Goal: Task Accomplishment & Management: Use online tool/utility

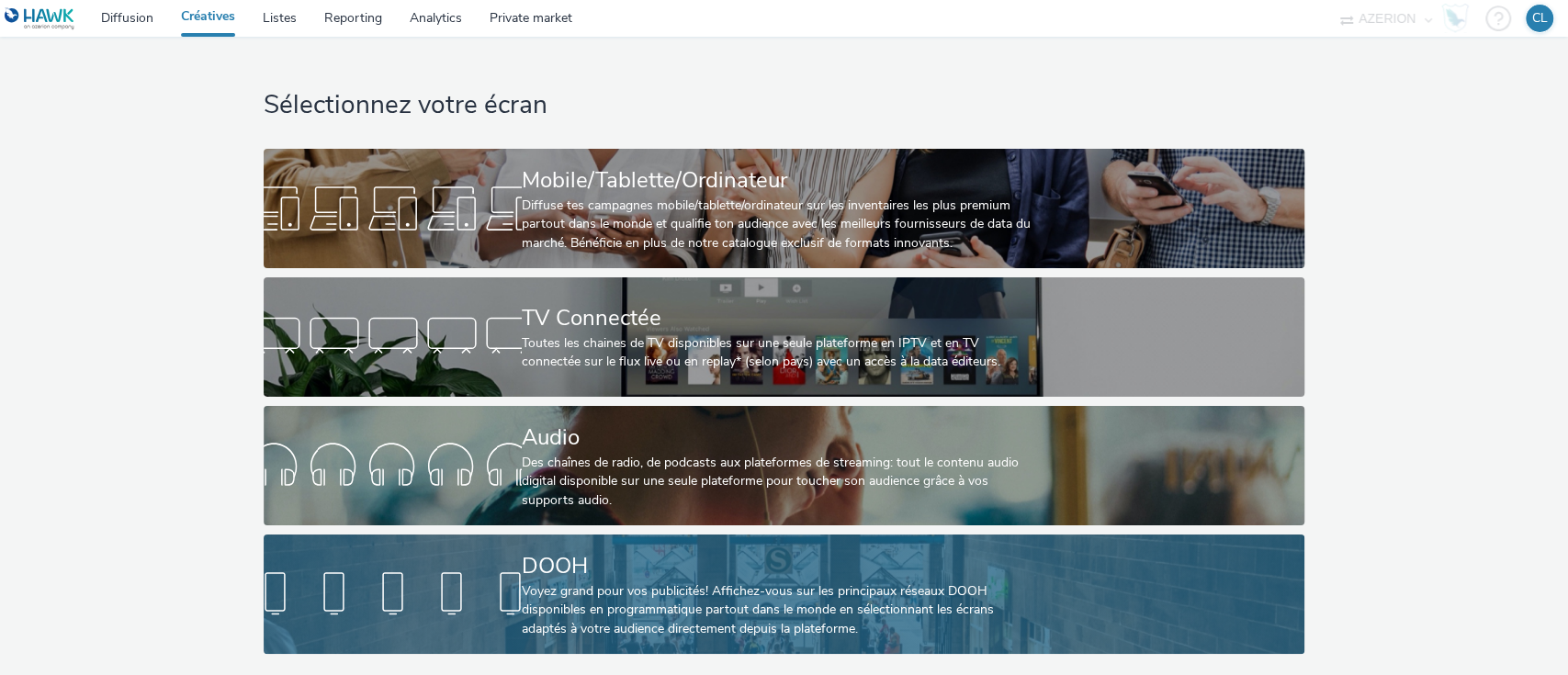
click at [797, 571] on div "DOOH" at bounding box center [780, 567] width 517 height 32
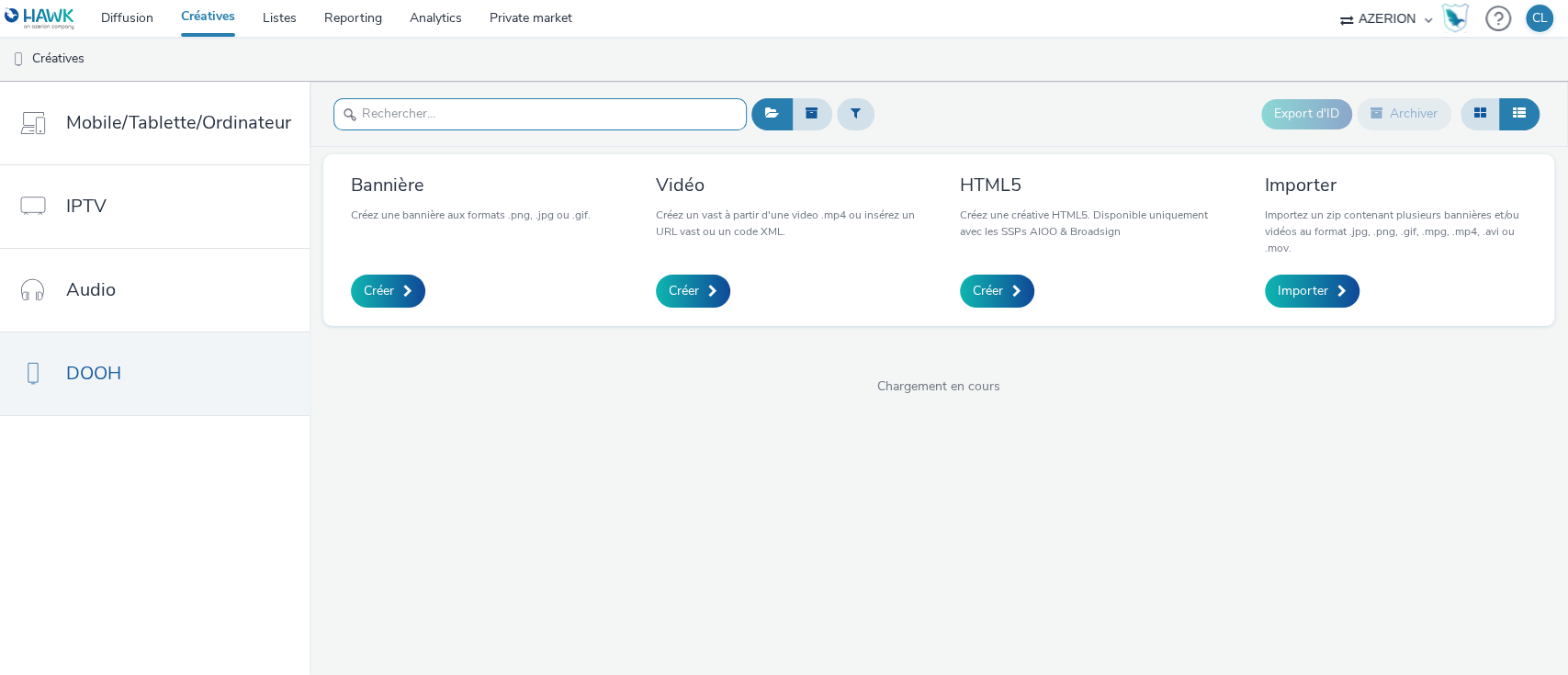
click at [581, 126] on input "text" at bounding box center [541, 114] width 413 height 32
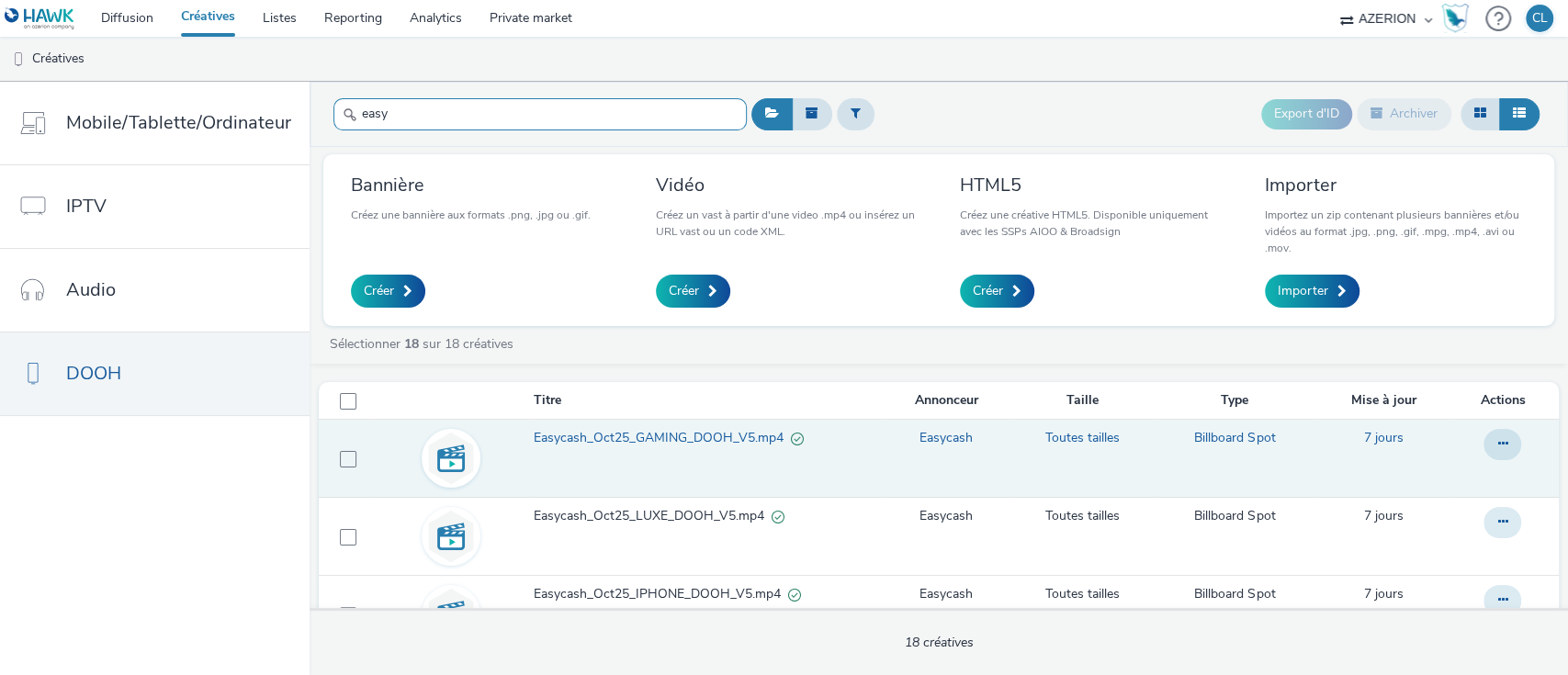
type input "easy"
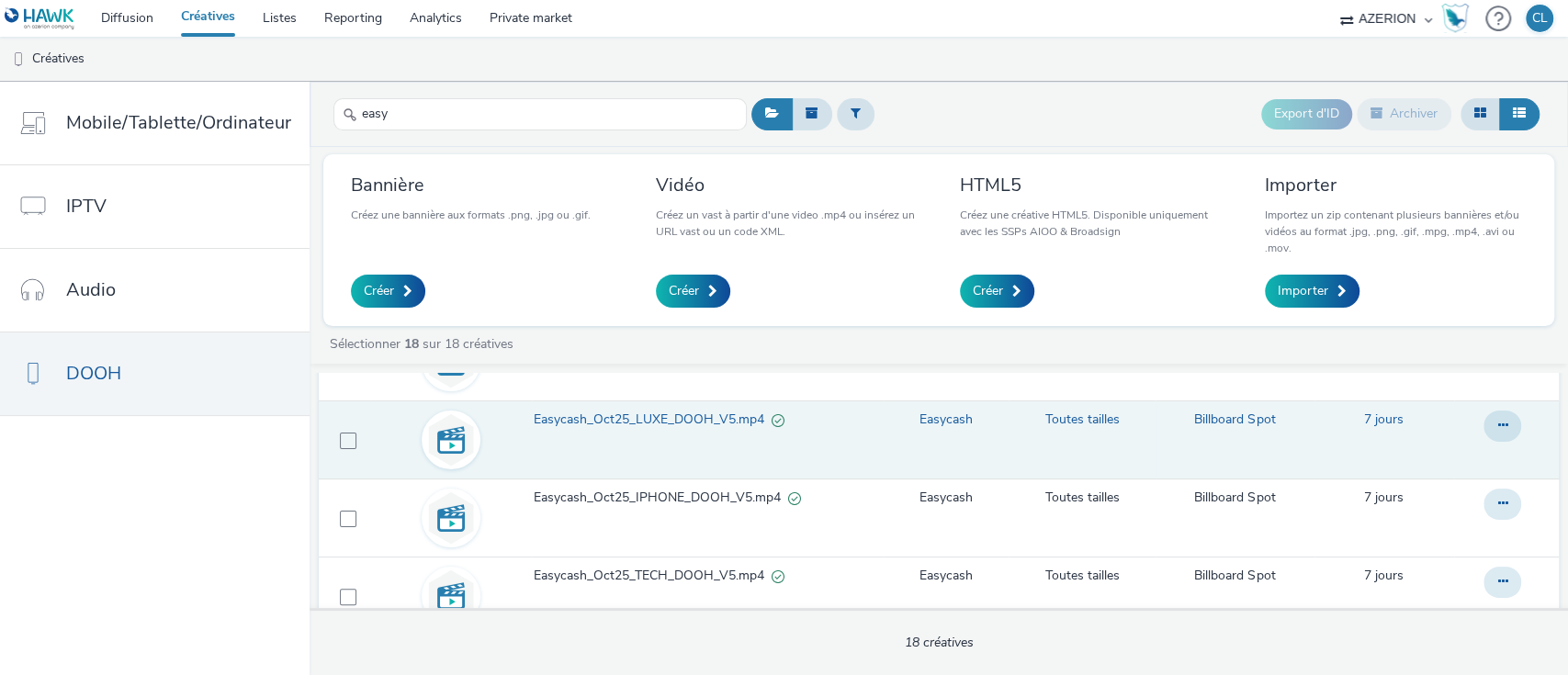
scroll to position [99, 0]
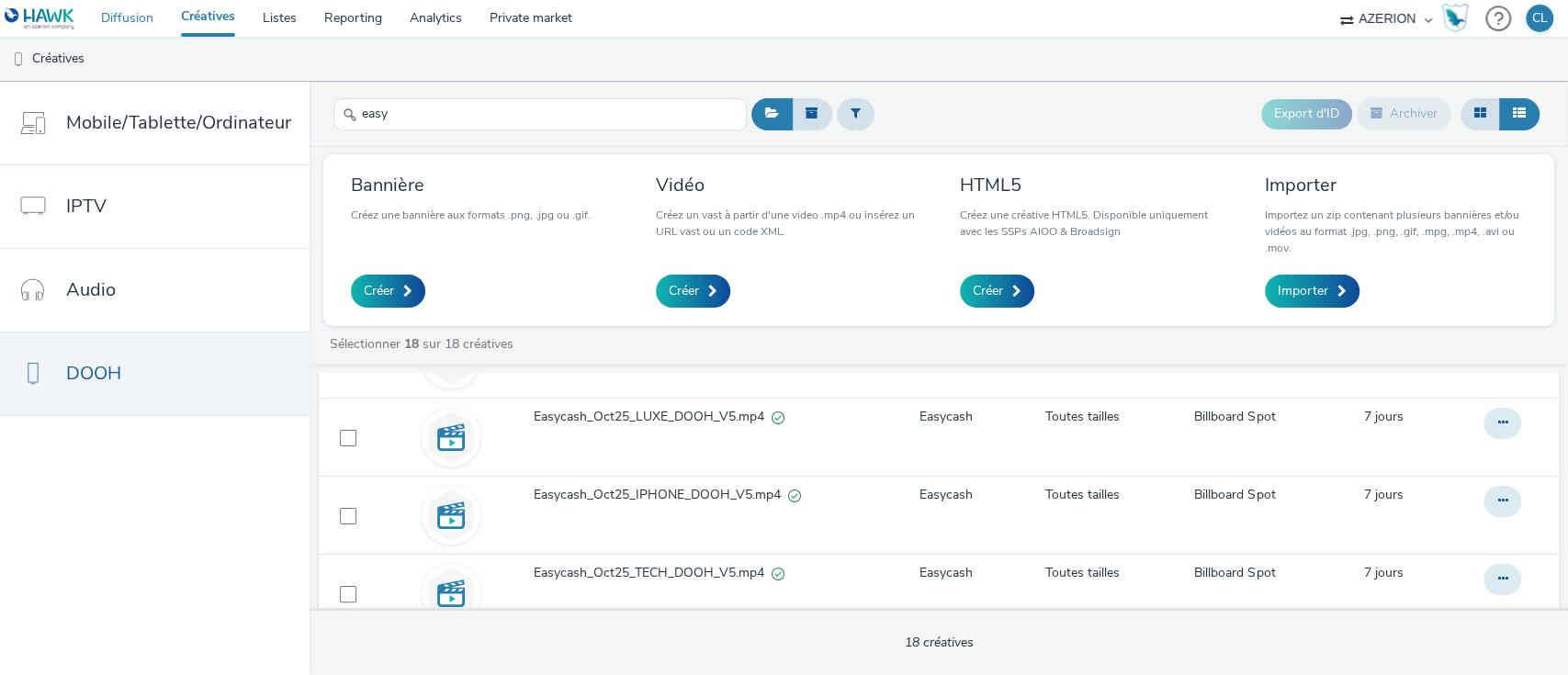
click at [127, 11] on link "Diffusion" at bounding box center [127, 18] width 79 height 37
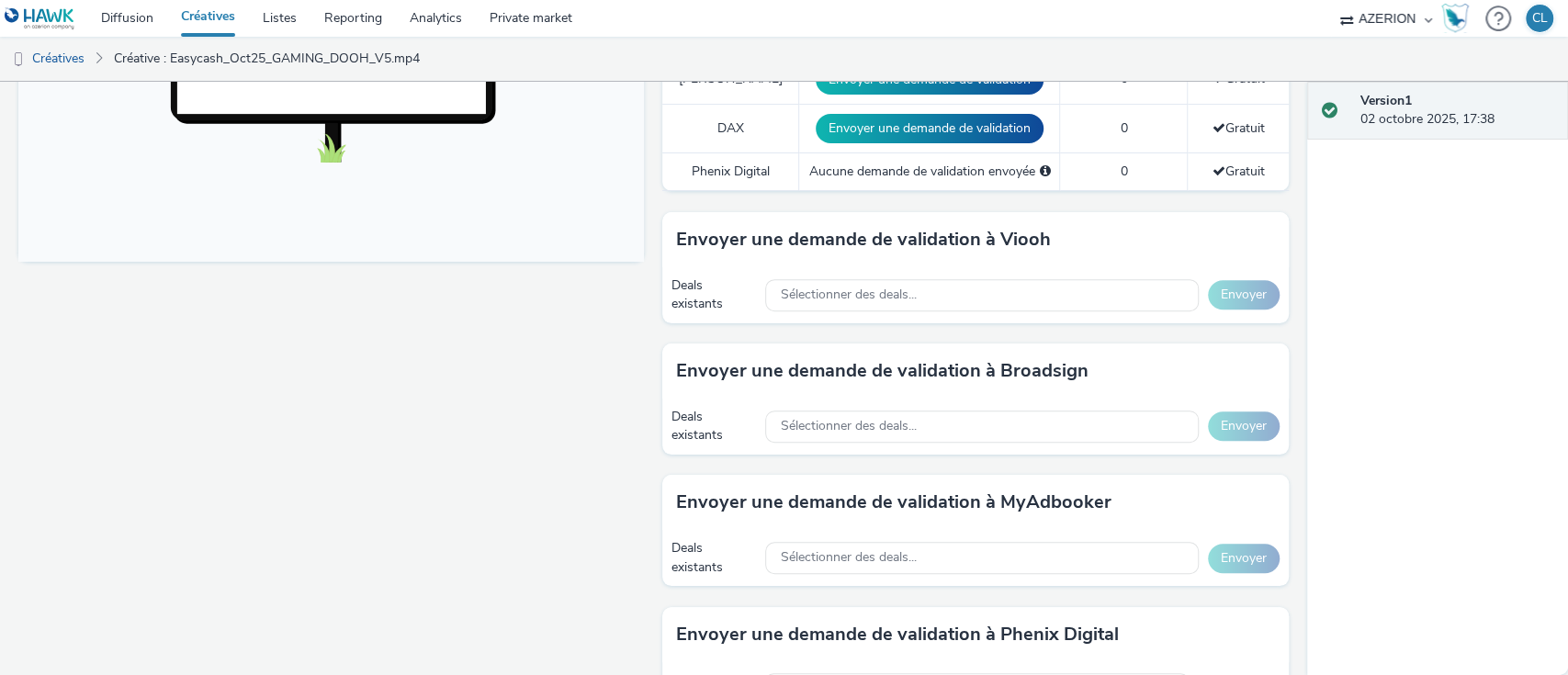
scroll to position [715, 0]
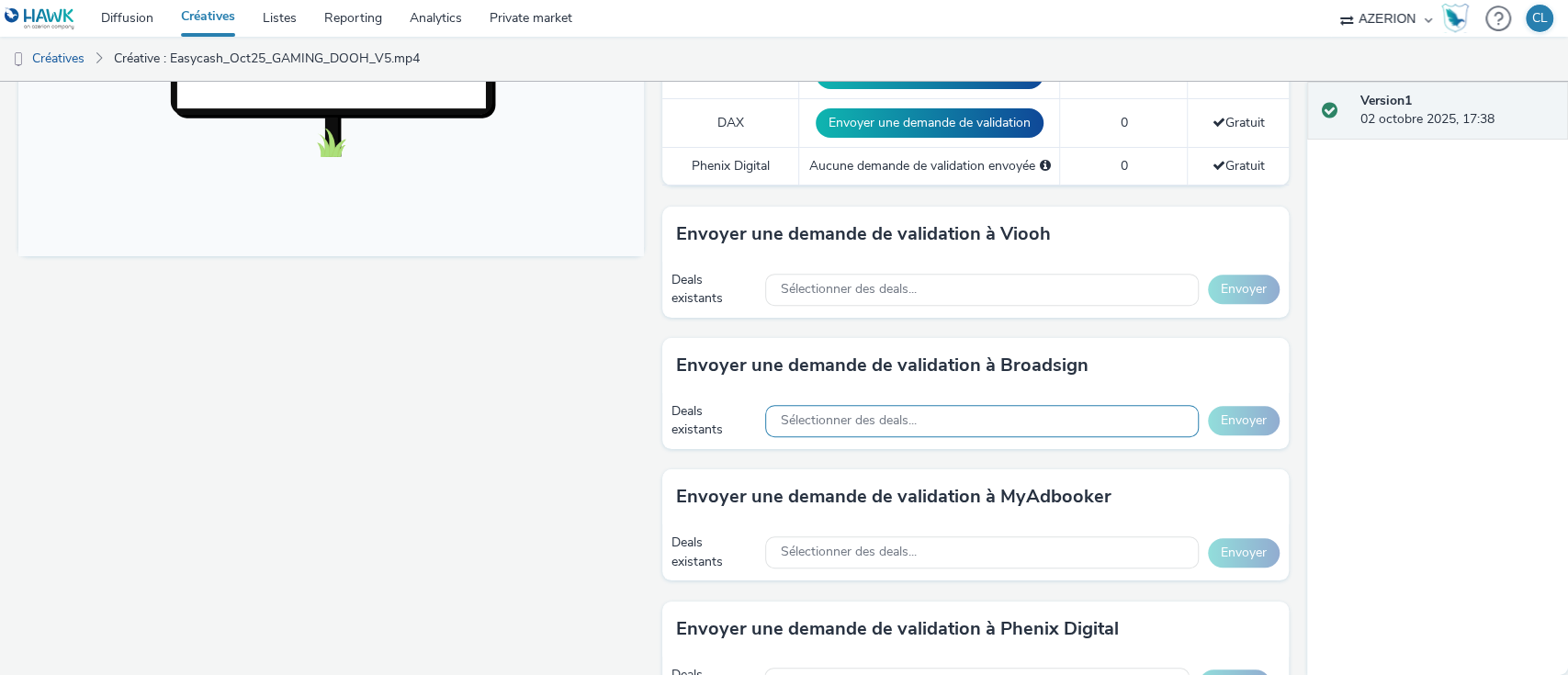
click at [861, 416] on span "Sélectionner des deals..." at bounding box center [848, 422] width 136 height 16
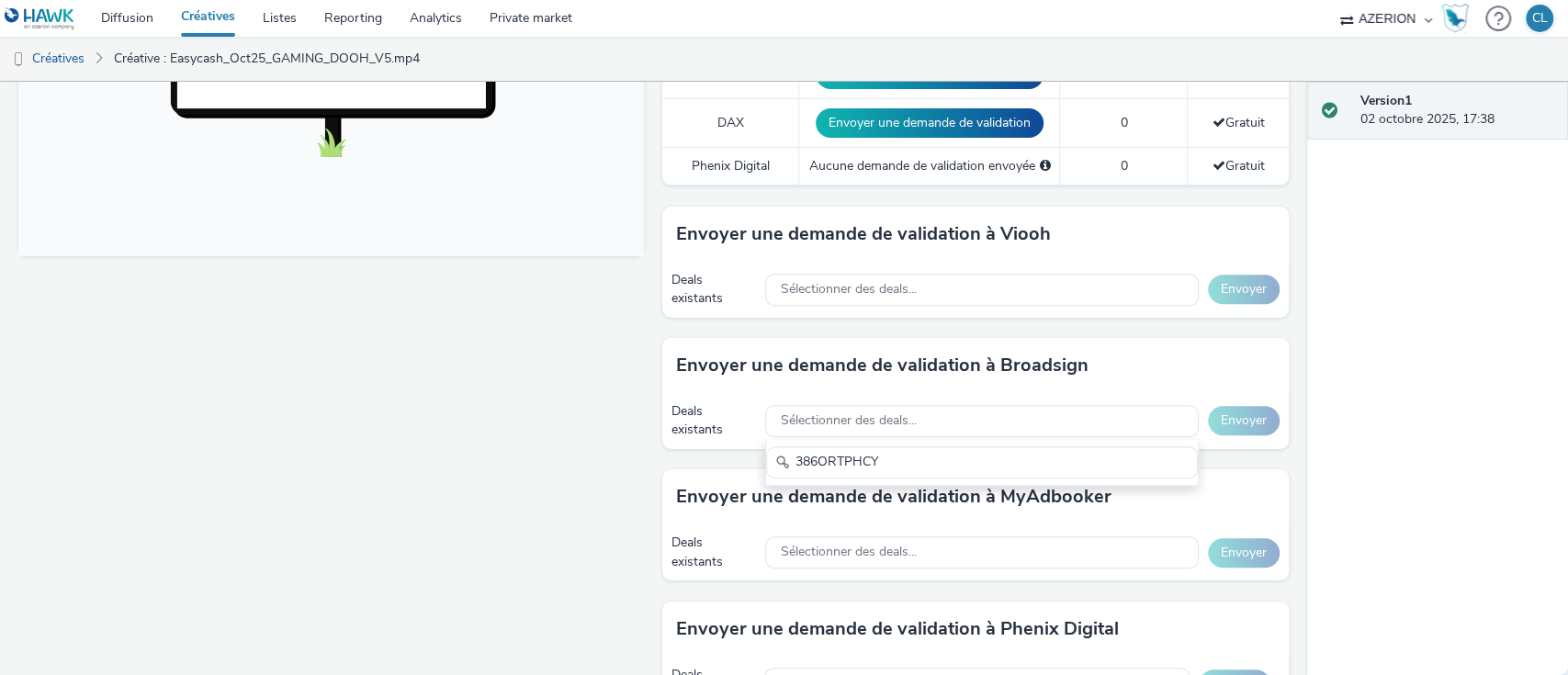
type input "386ORTPHCY"
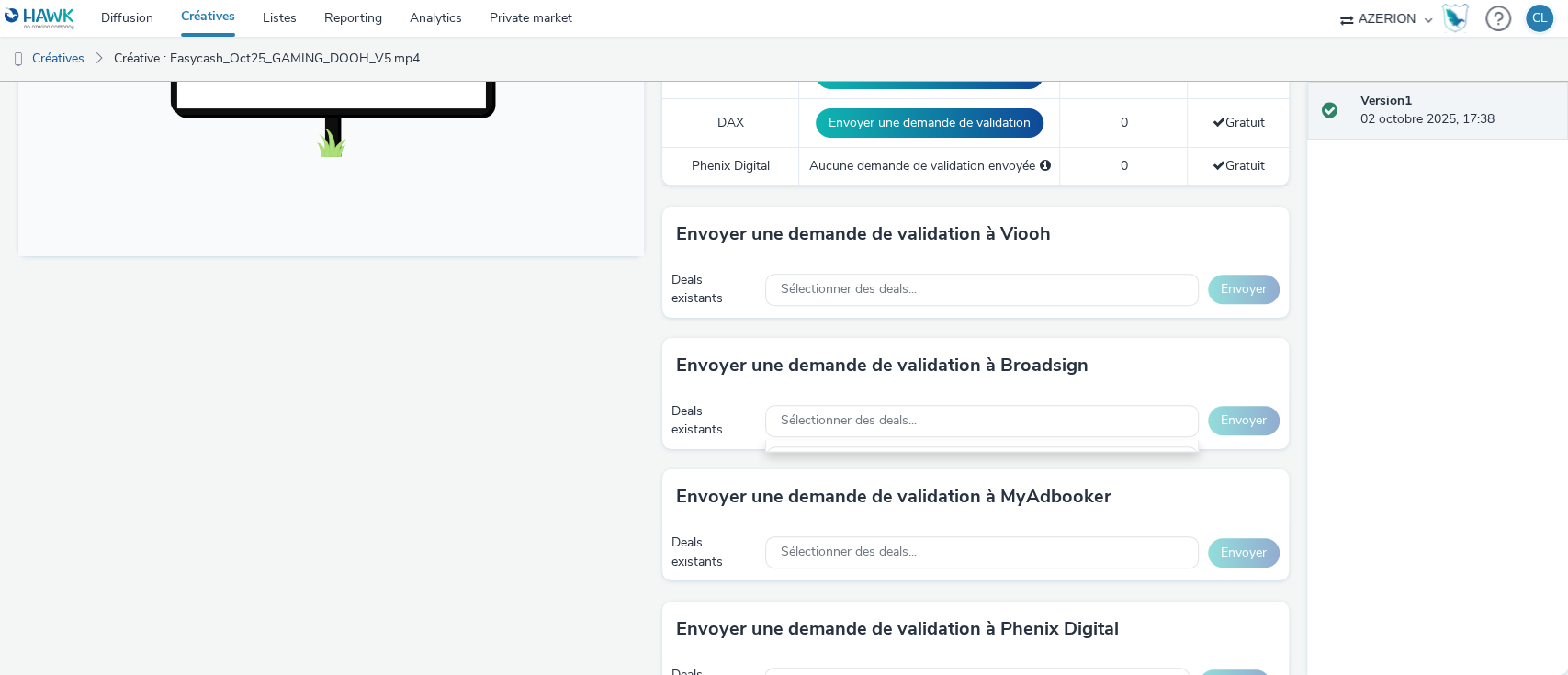
click at [613, 349] on div "Fullscreen" at bounding box center [335, 308] width 635 height 1610
click at [537, 20] on link "Private market" at bounding box center [531, 18] width 110 height 37
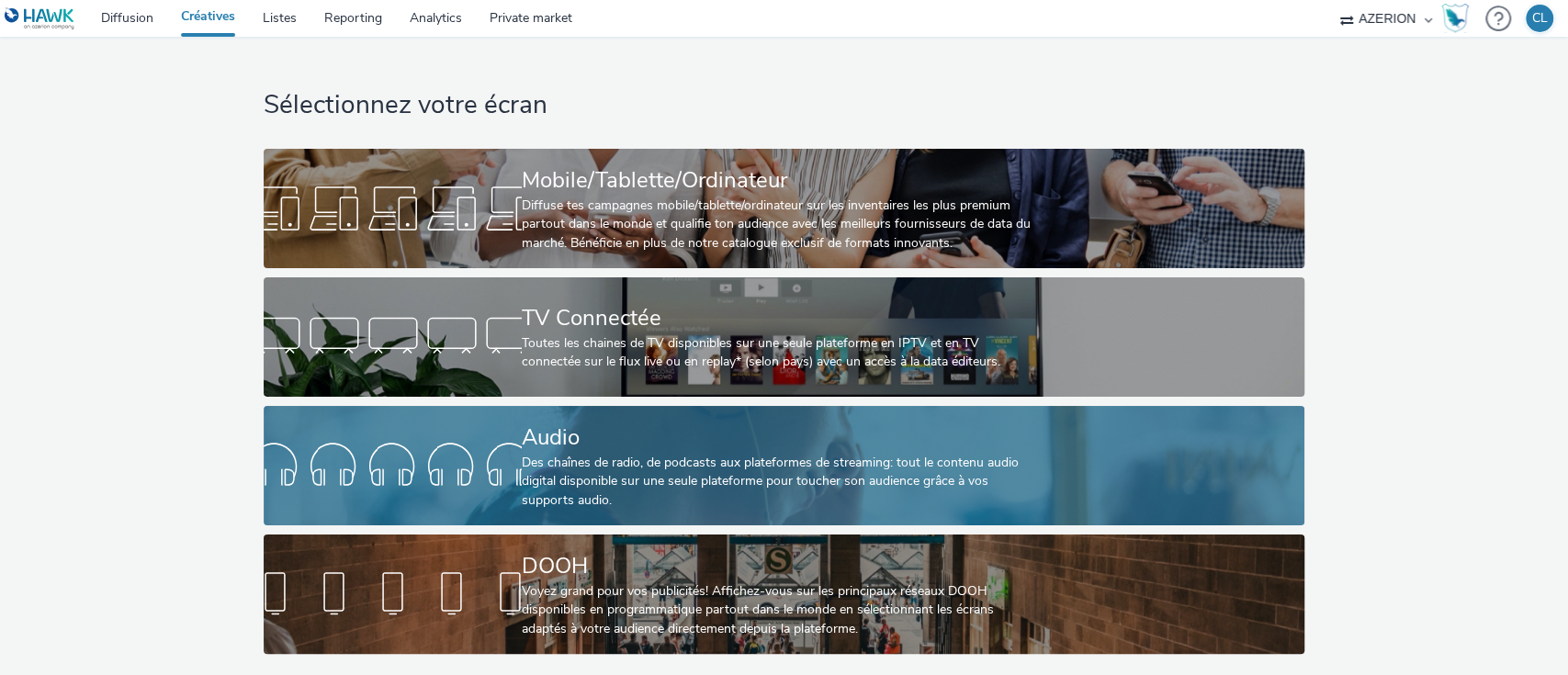
scroll to position [6, 0]
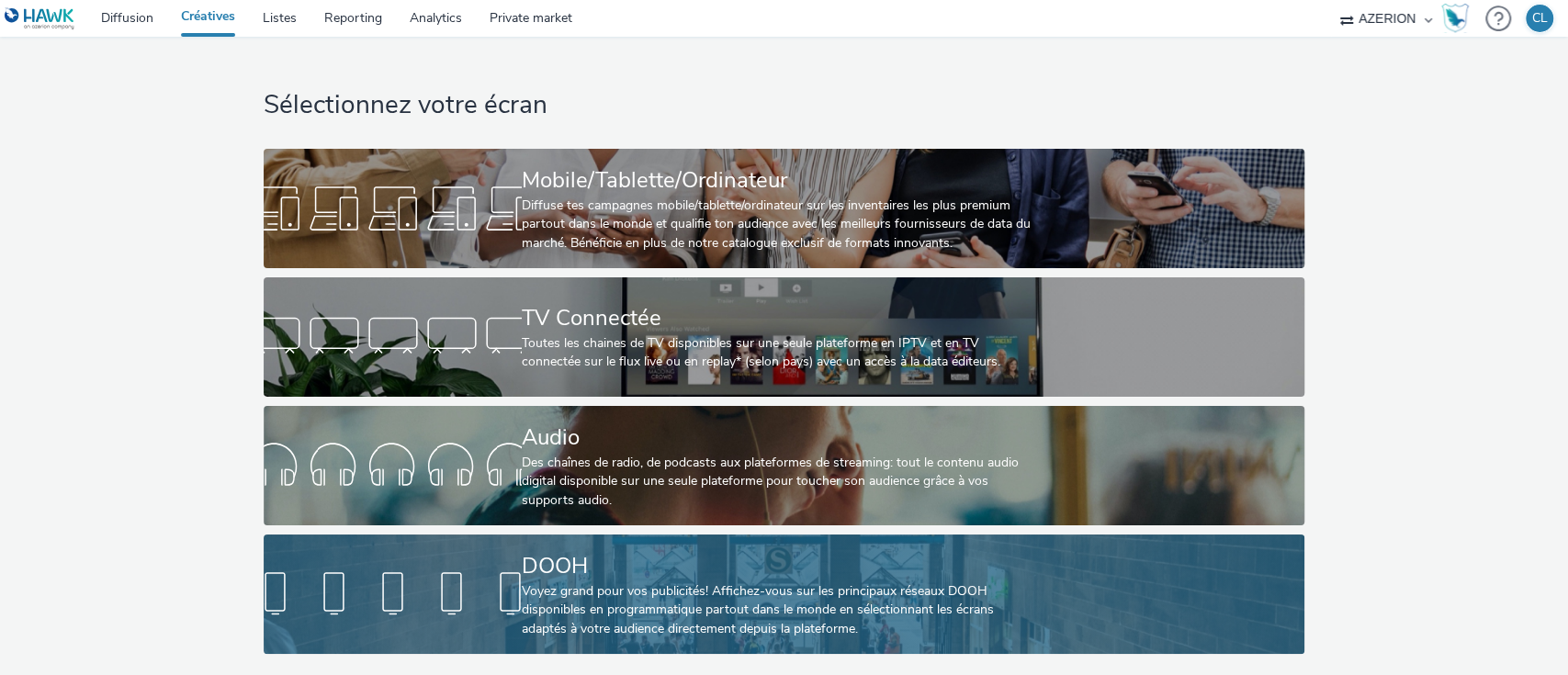
click at [849, 583] on div "Voyez grand pour vos publicités! Affichez-vous sur les principaux réseaux DOOH …" at bounding box center [780, 610] width 517 height 56
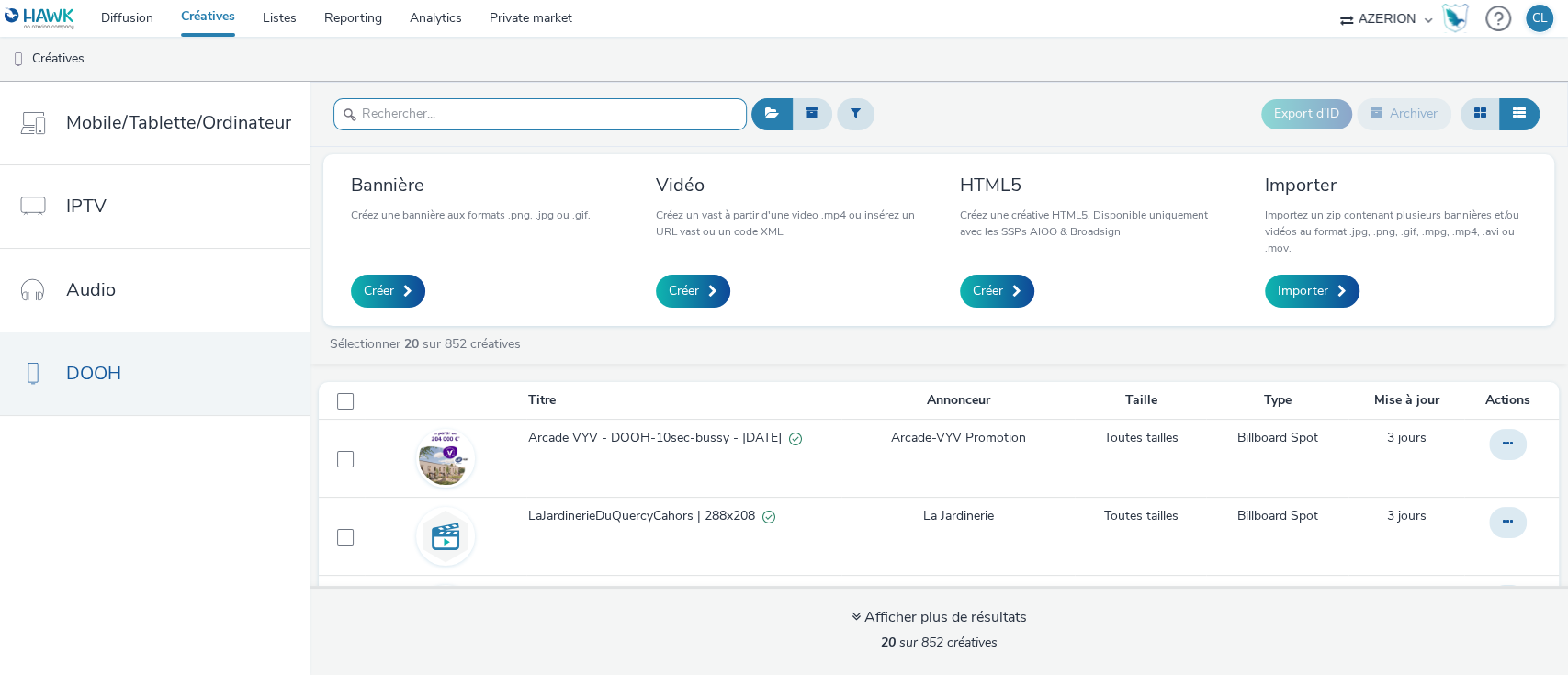
click at [547, 115] on input "text" at bounding box center [541, 114] width 413 height 32
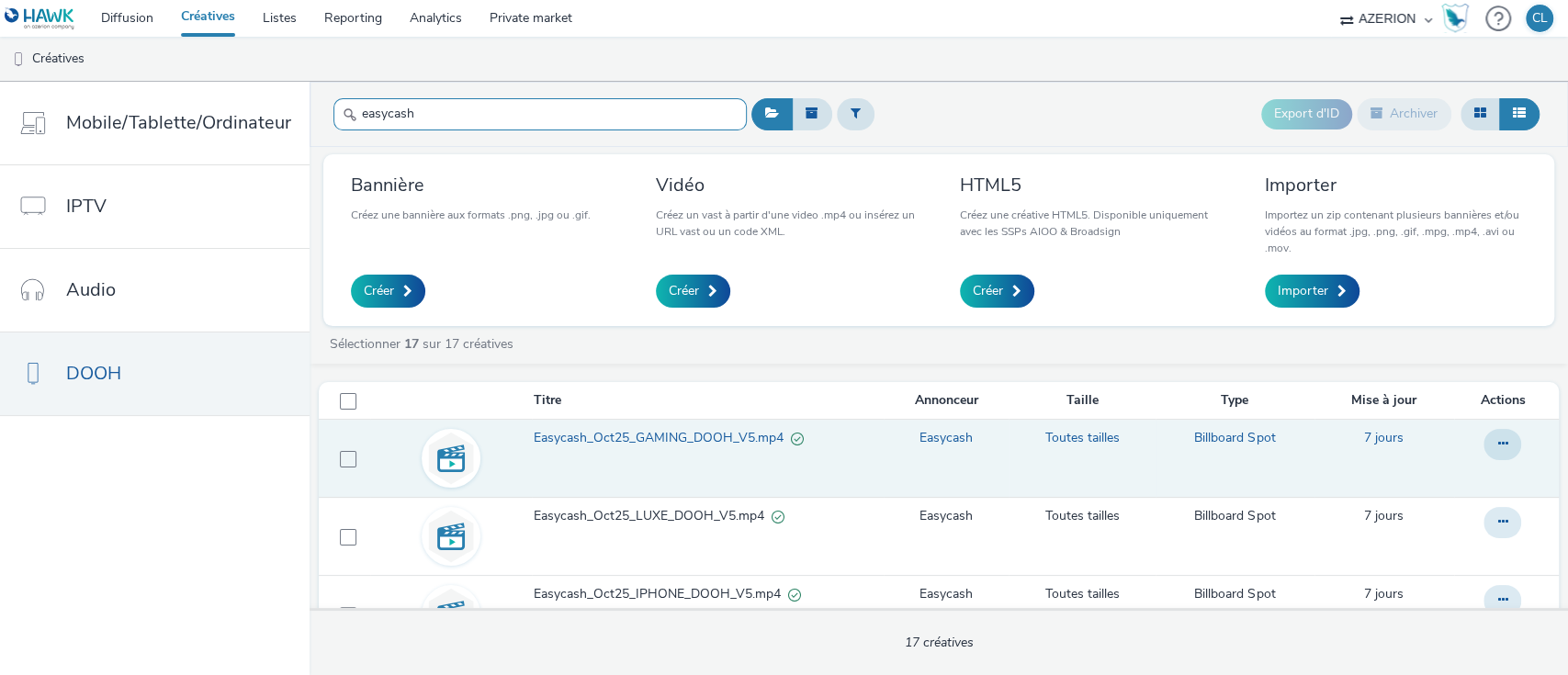
type input "easycash"
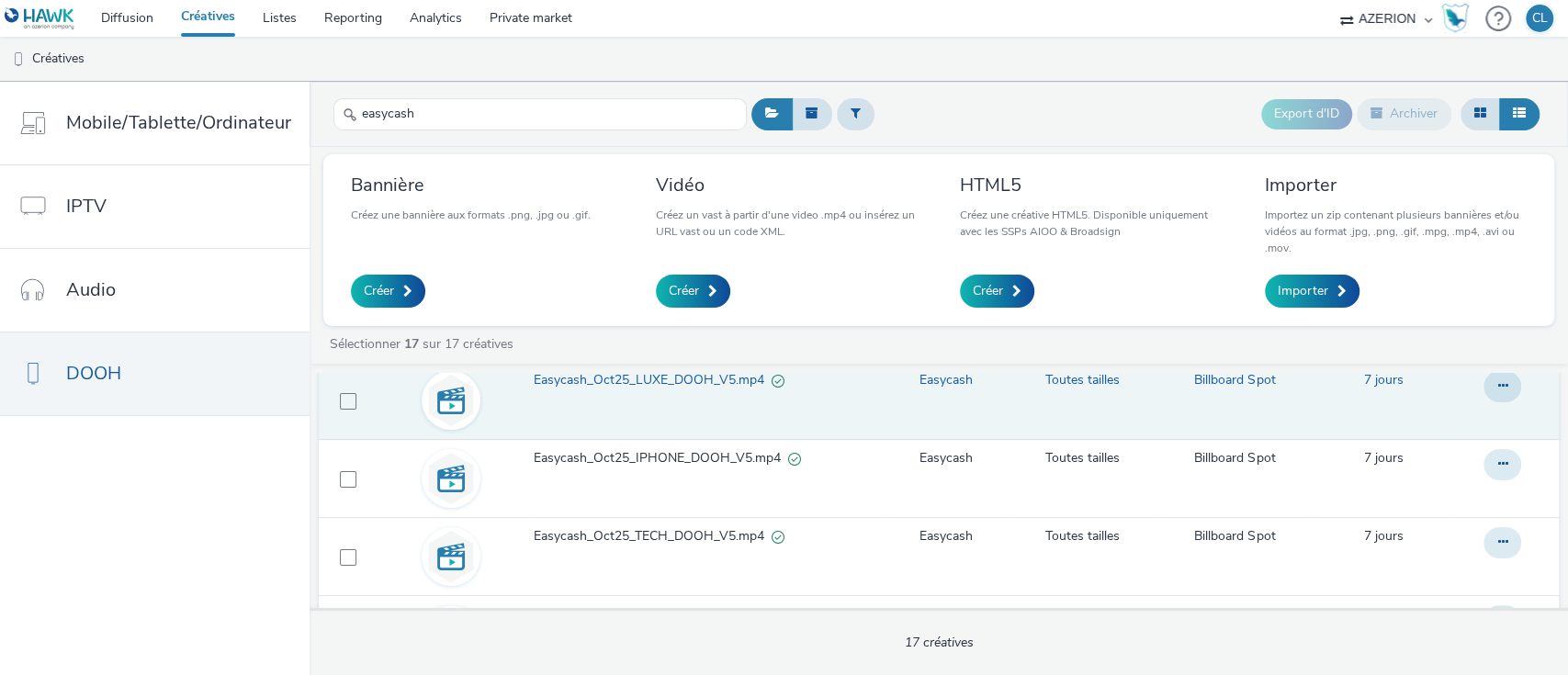
scroll to position [137, 0]
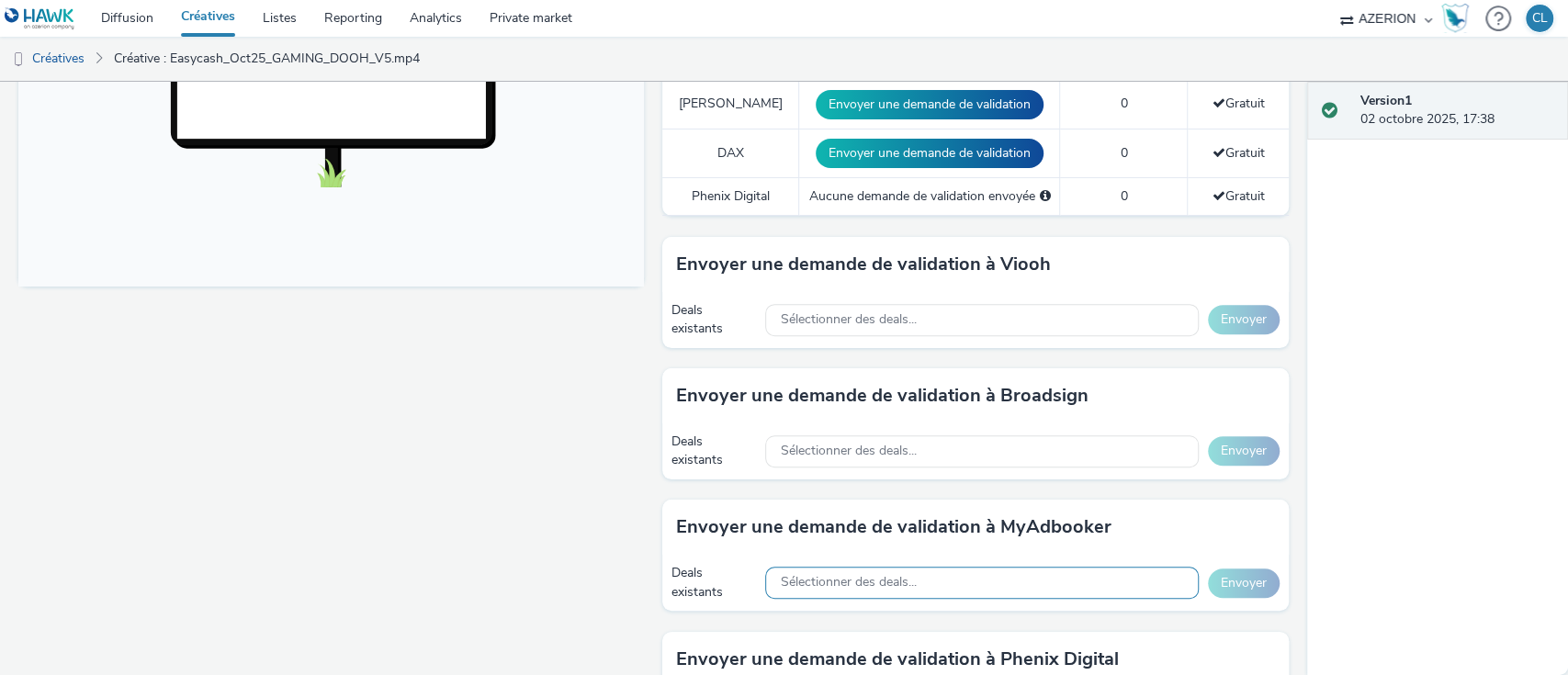
scroll to position [747, 0]
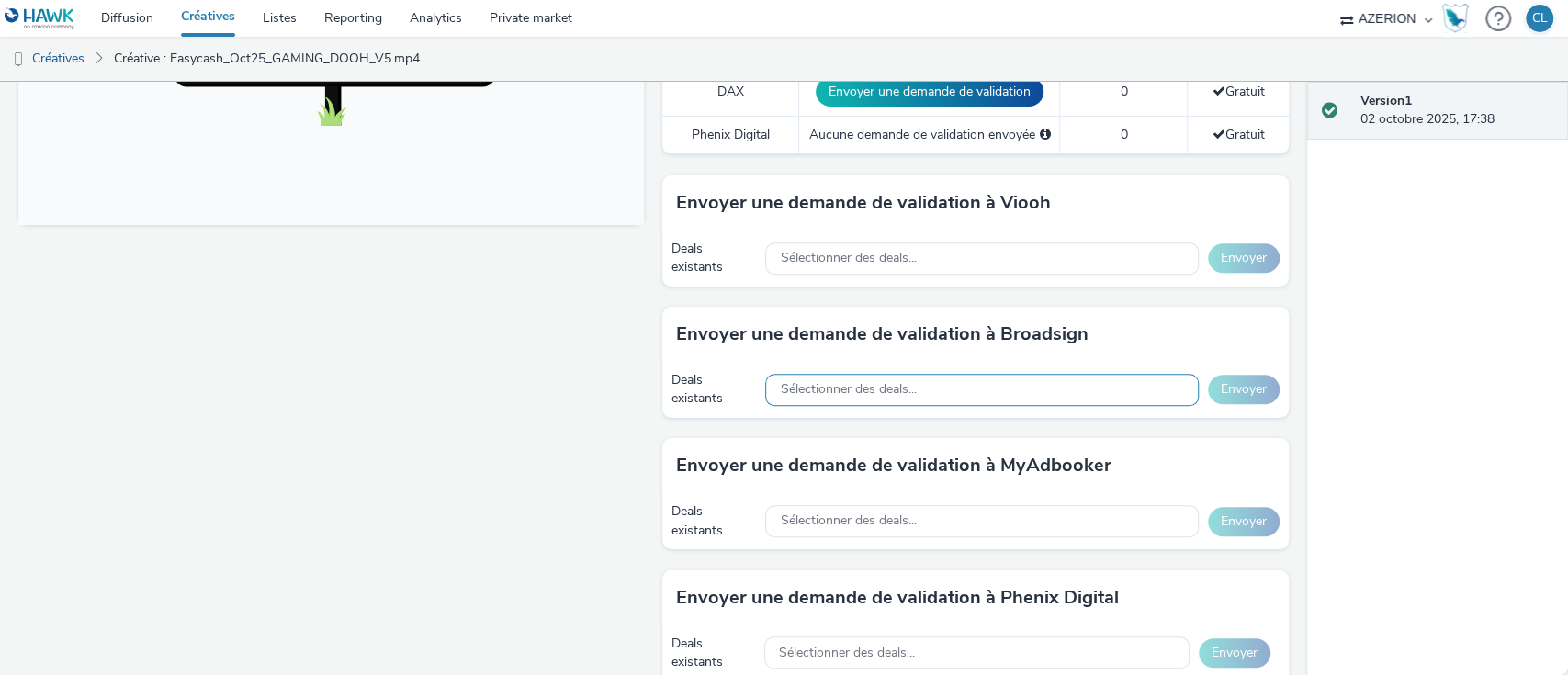
click at [858, 390] on span "Sélectionner des deals..." at bounding box center [848, 391] width 136 height 16
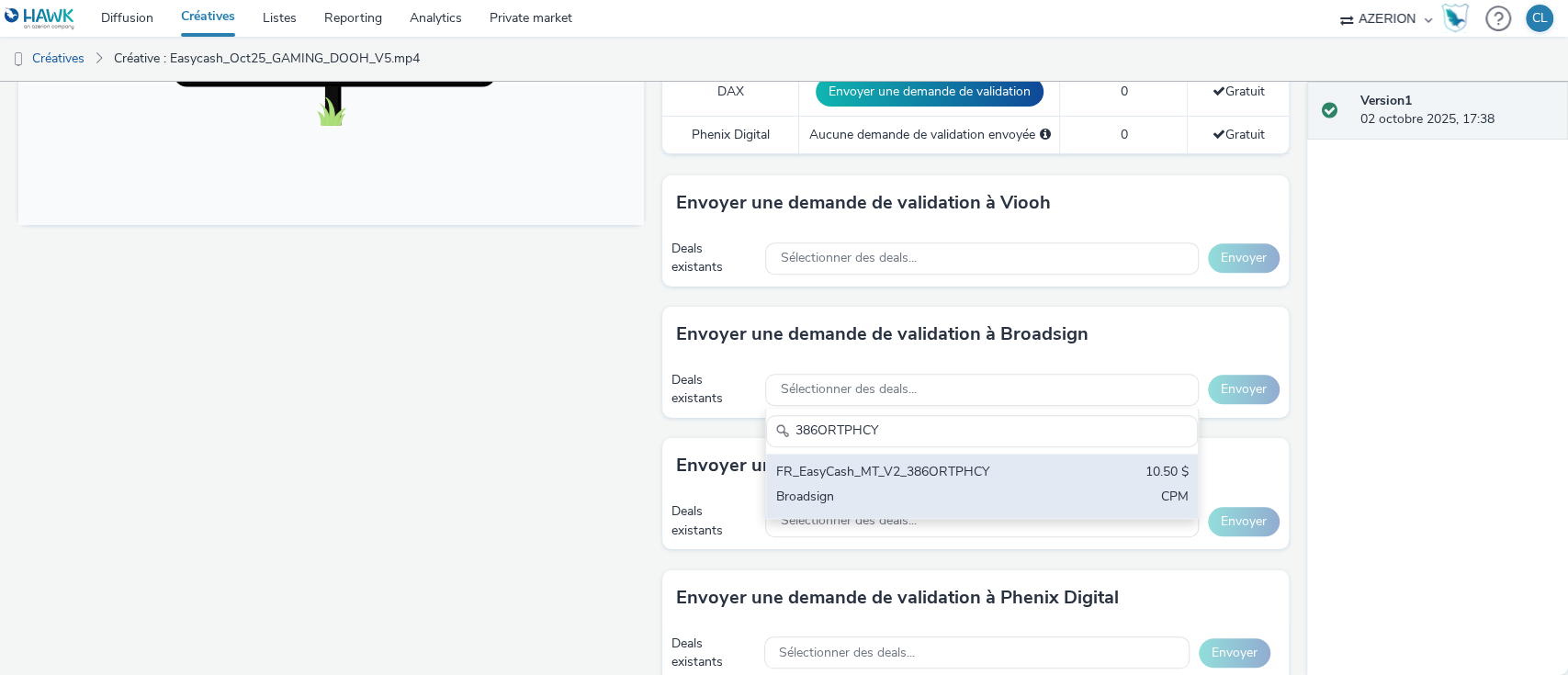
type input "386ORTPHCY"
click at [884, 502] on div "Broadsign" at bounding box center [911, 498] width 272 height 21
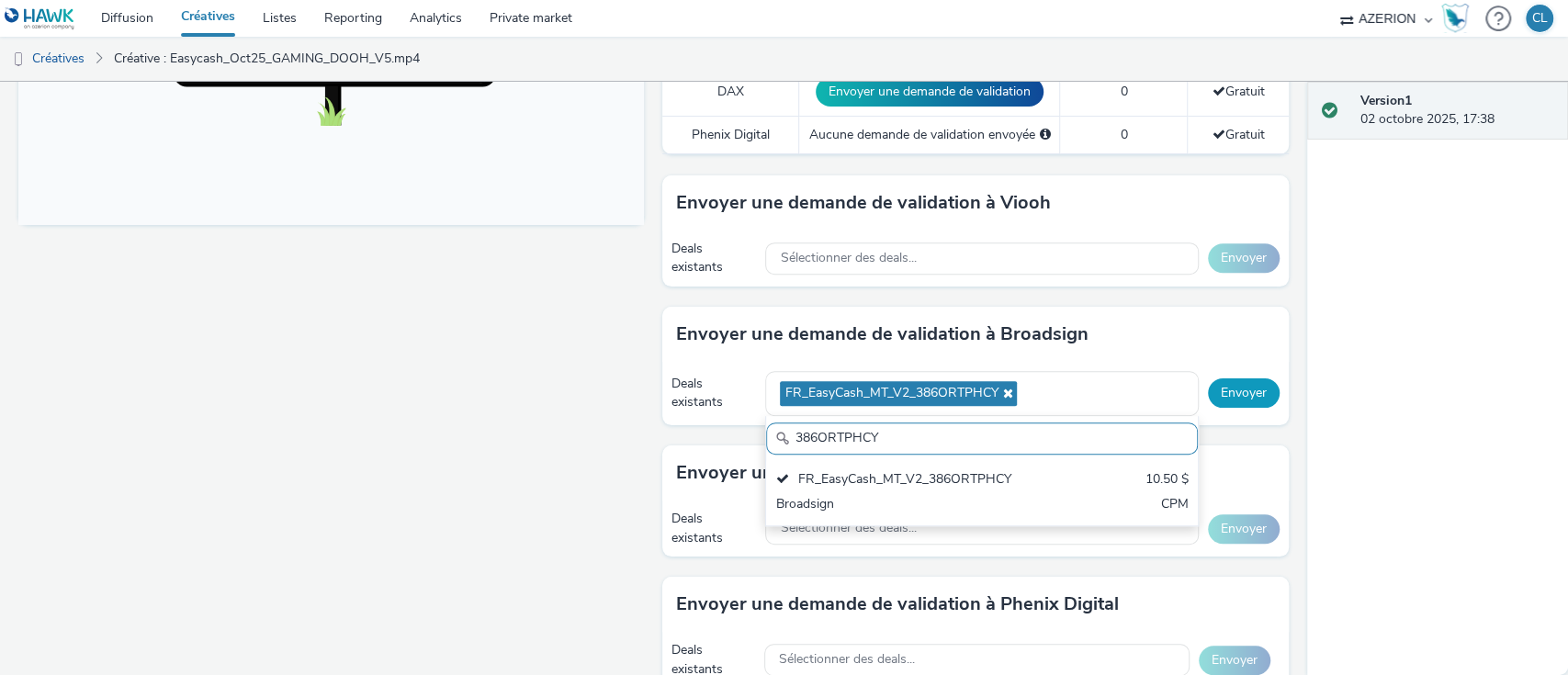
scroll to position [0, 0]
click at [1234, 392] on button "Envoyer" at bounding box center [1244, 394] width 72 height 30
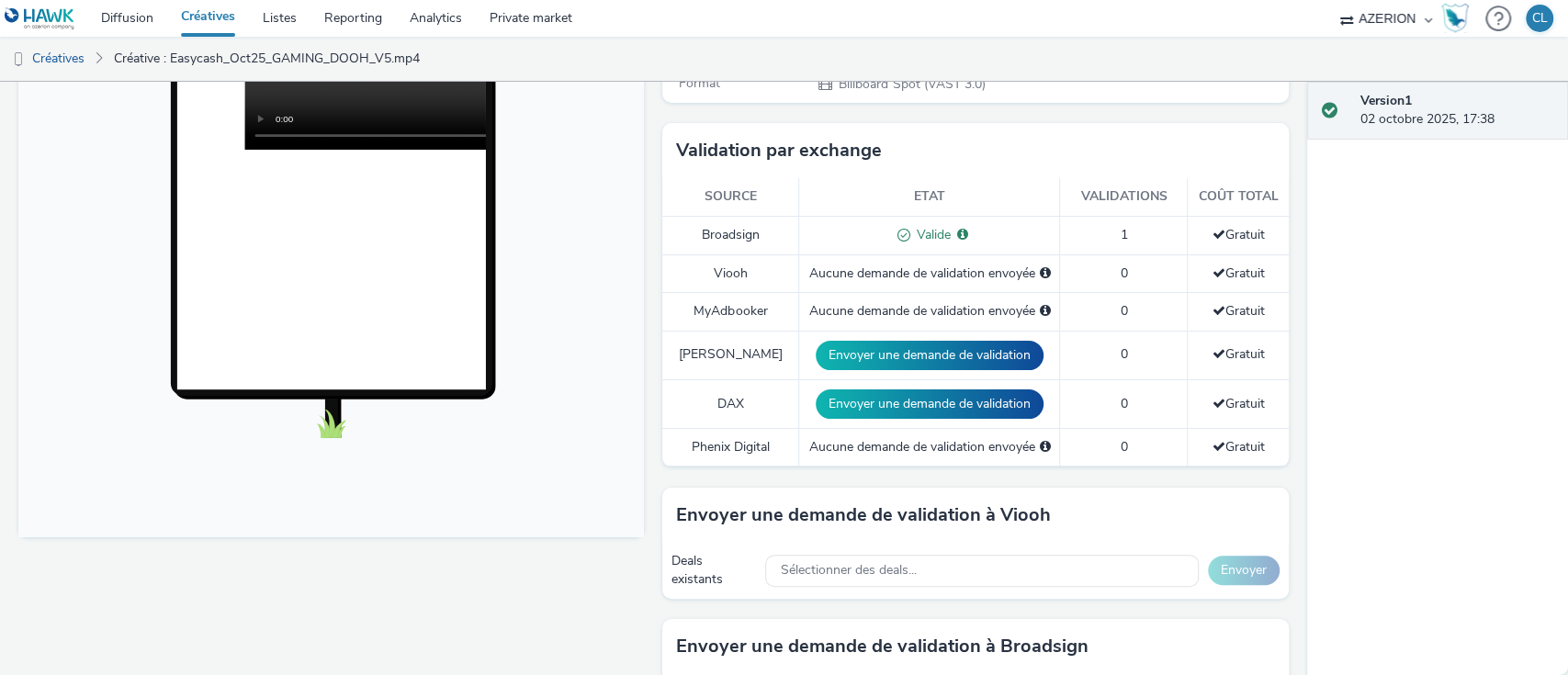
scroll to position [432, 0]
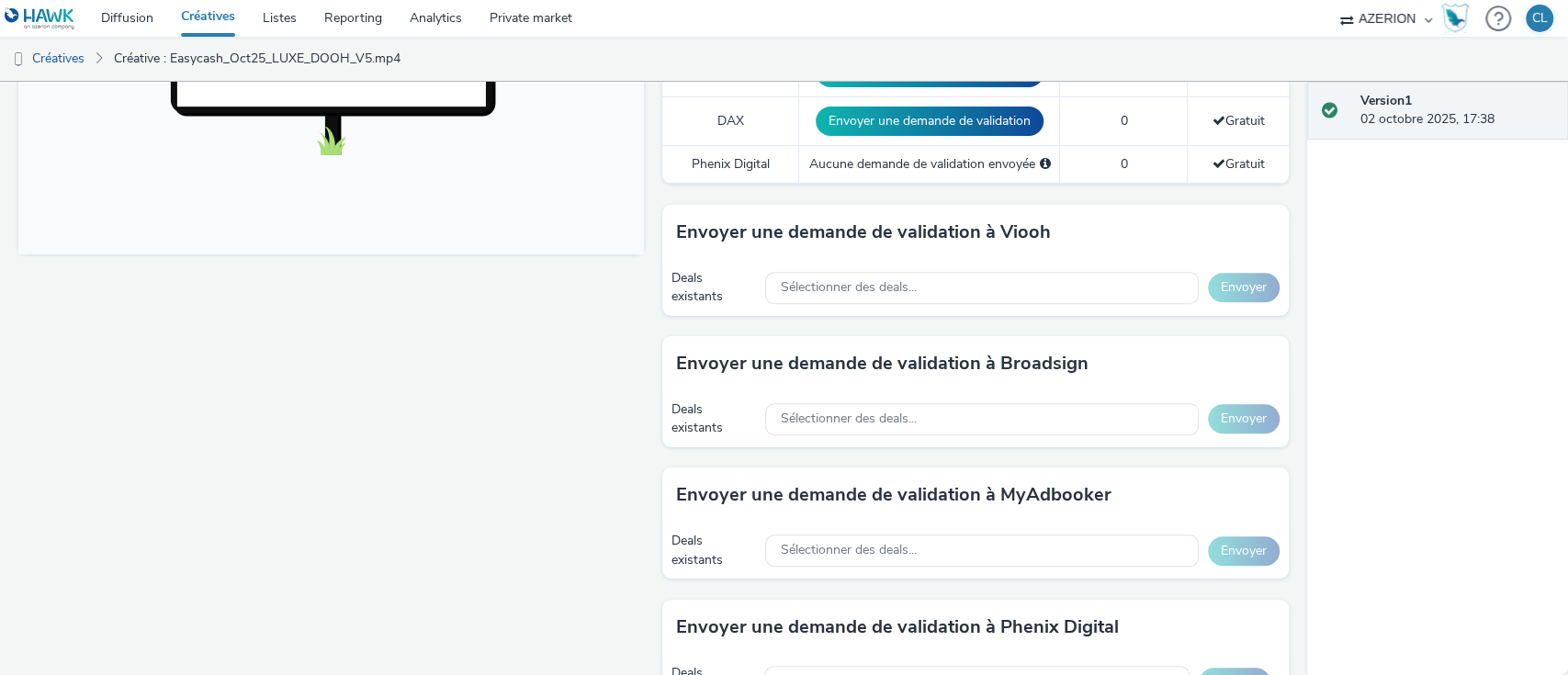
scroll to position [718, 0]
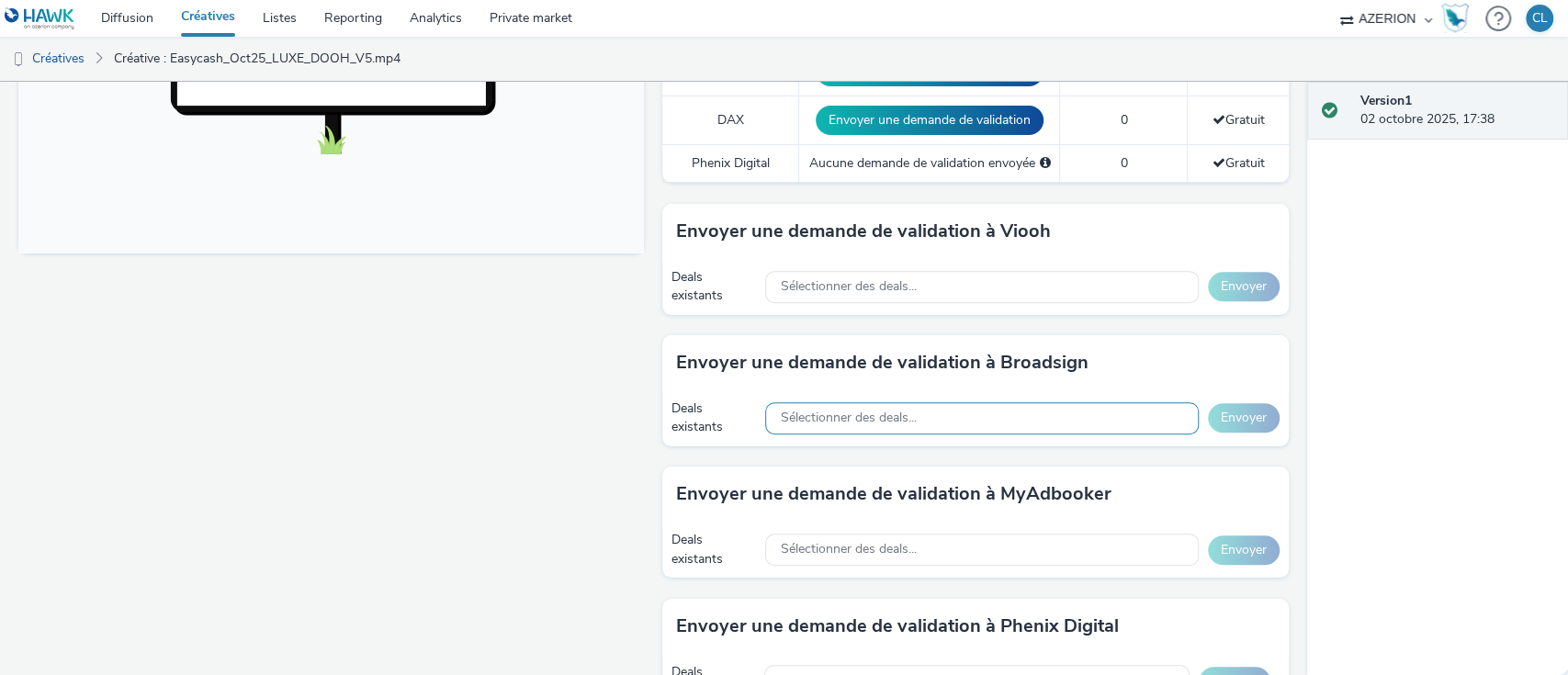
click at [933, 422] on div "Sélectionner des deals..." at bounding box center [981, 419] width 432 height 32
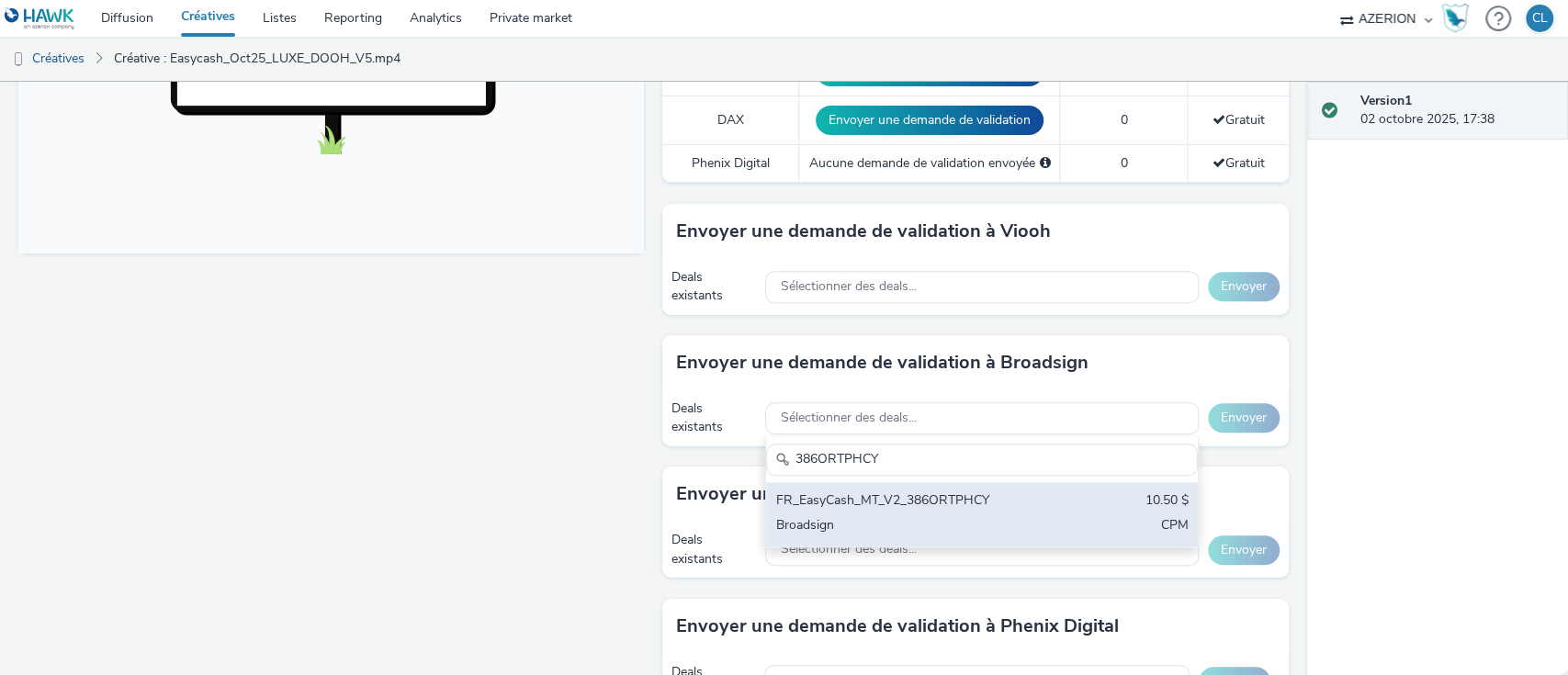
type input "386ORTPHCY"
click at [955, 505] on div "FR_EasyCash_MT_V2_386ORTPHCY" at bounding box center [911, 502] width 272 height 21
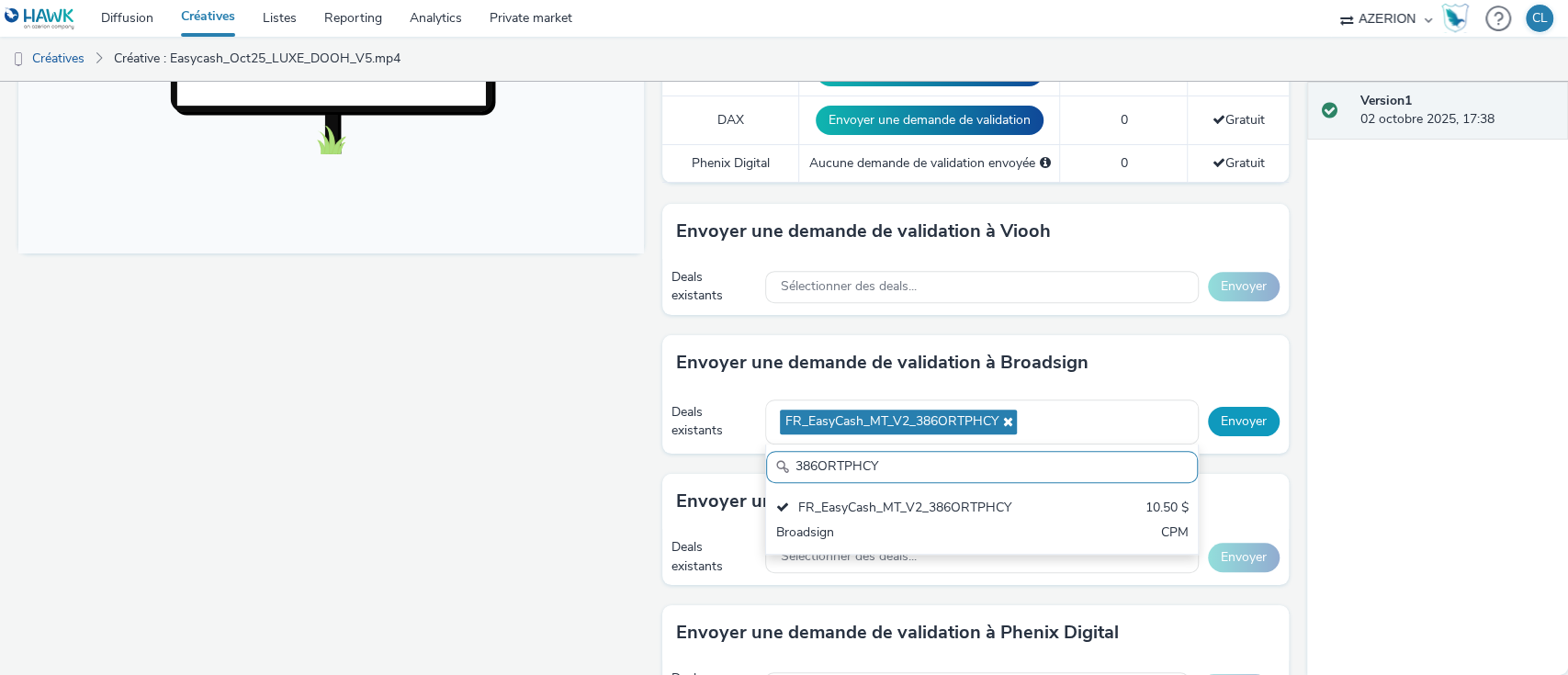
scroll to position [0, 0]
click at [1208, 422] on button "Envoyer" at bounding box center [1244, 422] width 72 height 30
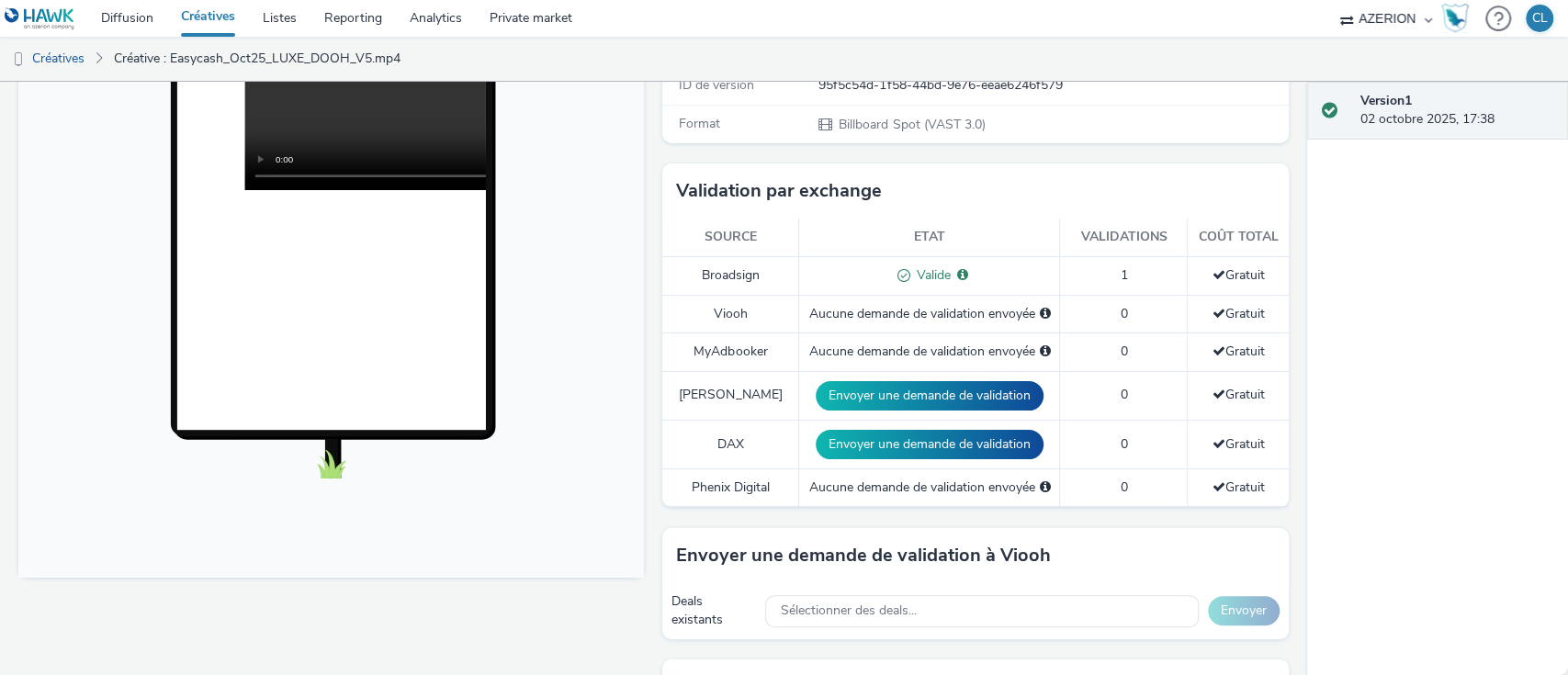
scroll to position [392, 0]
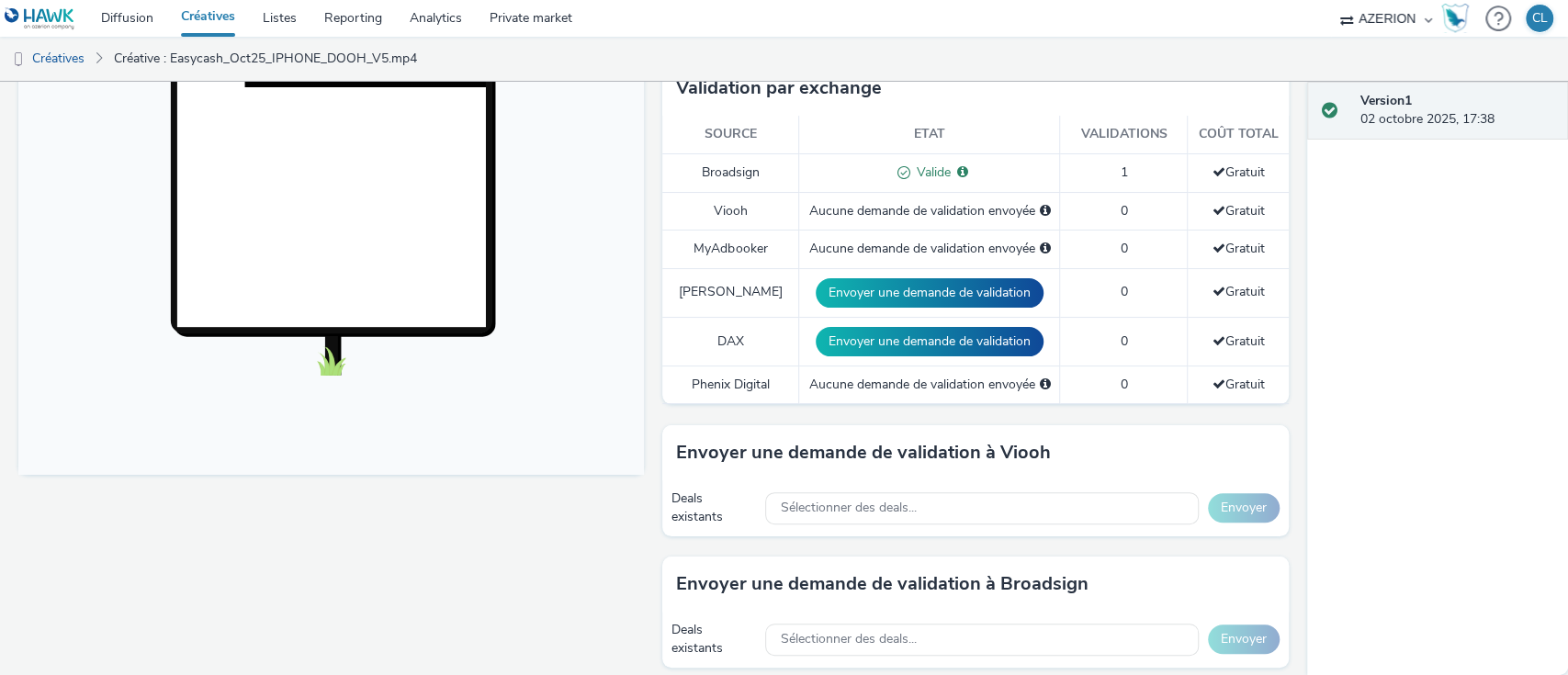
scroll to position [588, 0]
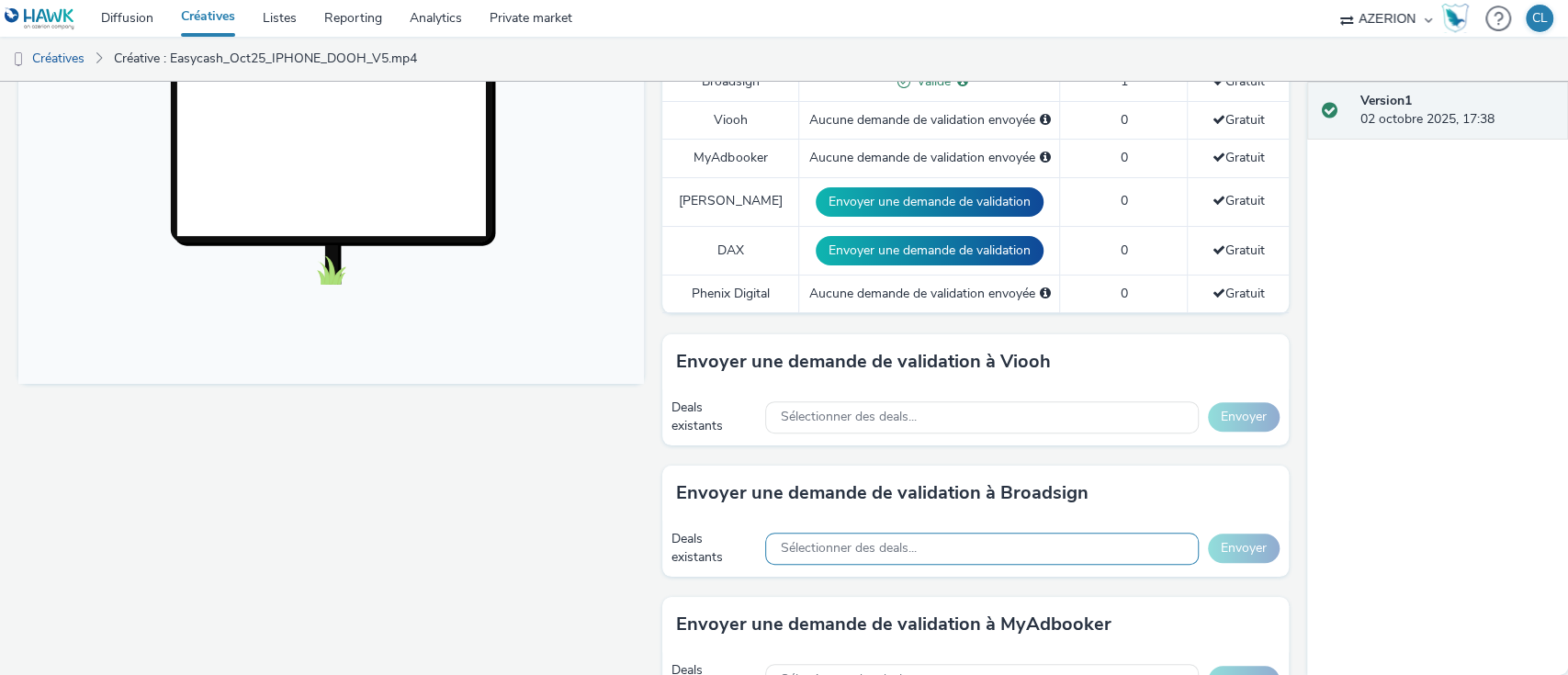
click at [857, 541] on span "Sélectionner des deals..." at bounding box center [848, 549] width 136 height 16
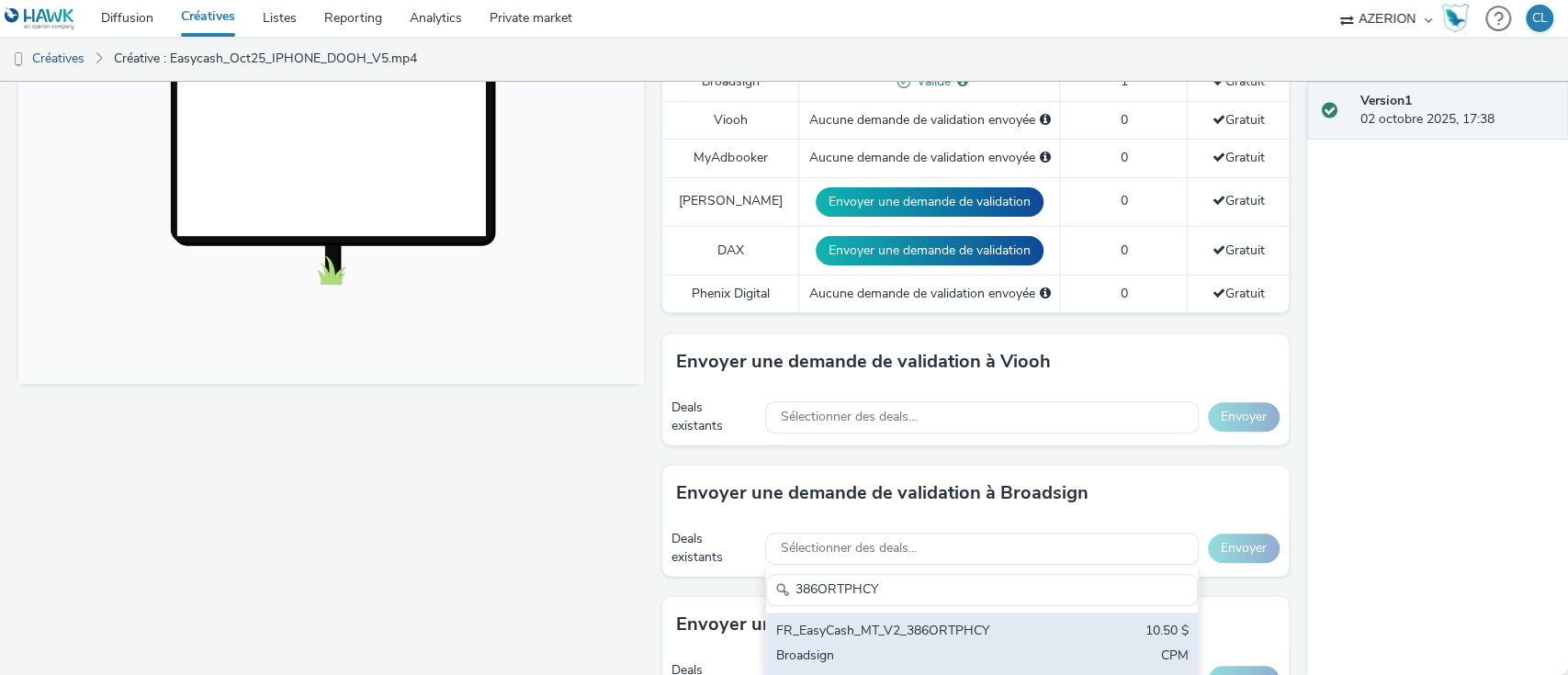
type input "386ORTPHCY"
click at [968, 636] on div "FR_EasyCash_MT_V2_386ORTPHCY" at bounding box center [911, 632] width 272 height 21
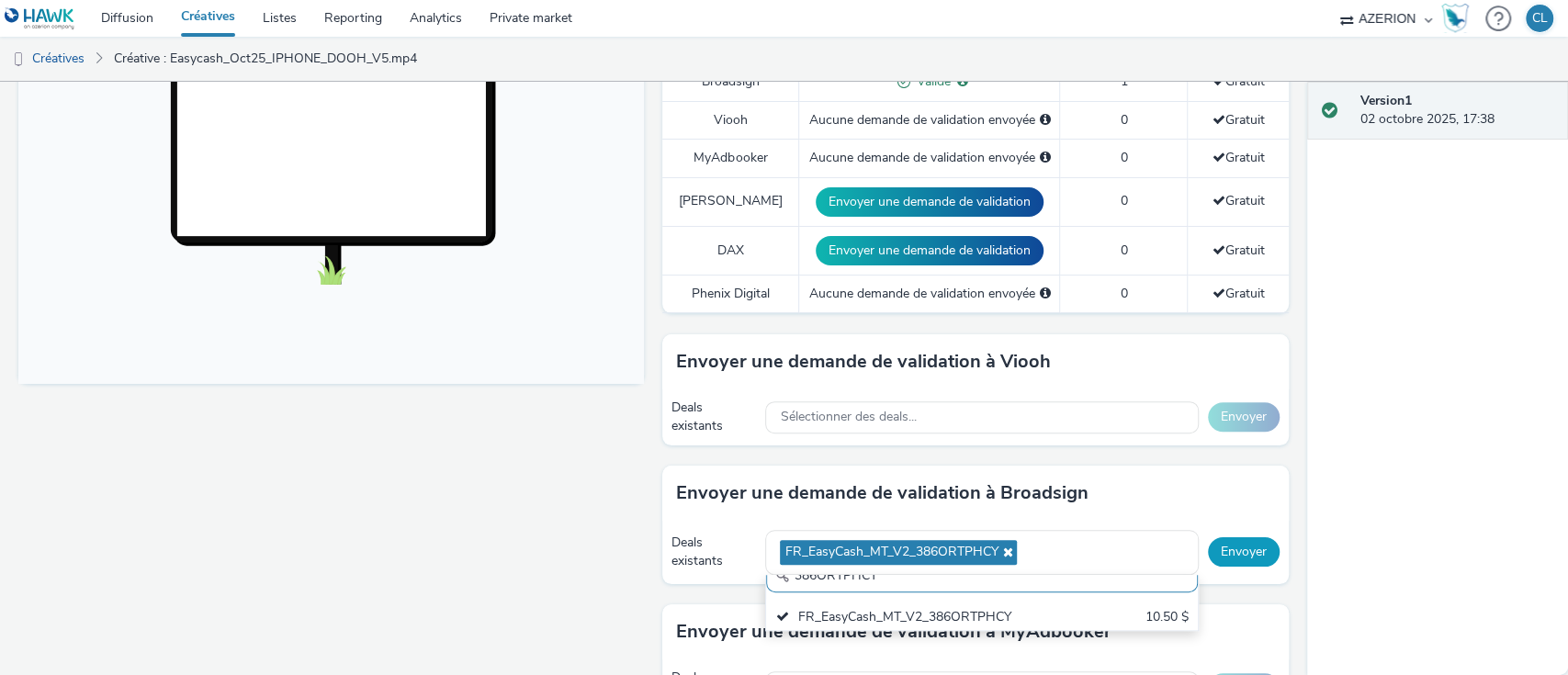
scroll to position [0, 0]
click at [1212, 546] on button "Envoyer" at bounding box center [1244, 553] width 72 height 30
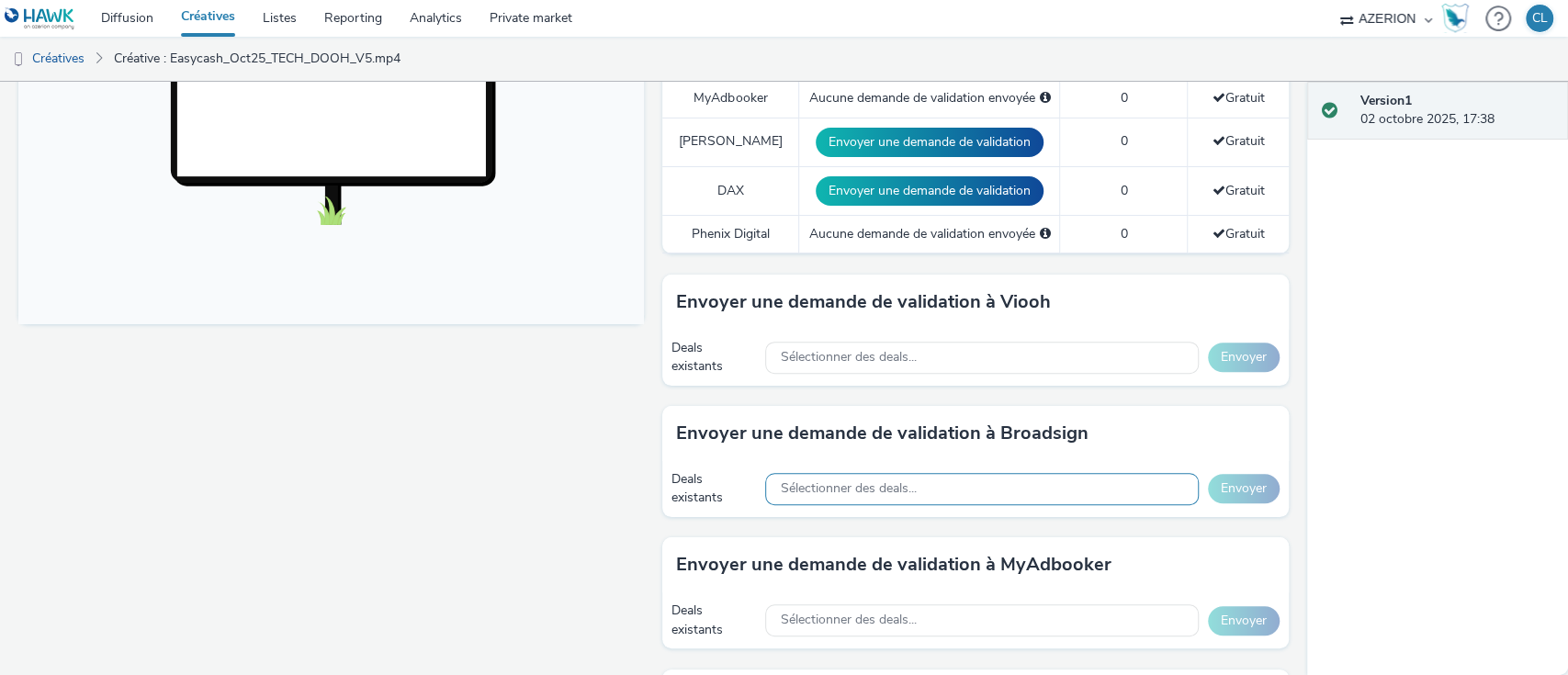
scroll to position [648, 0]
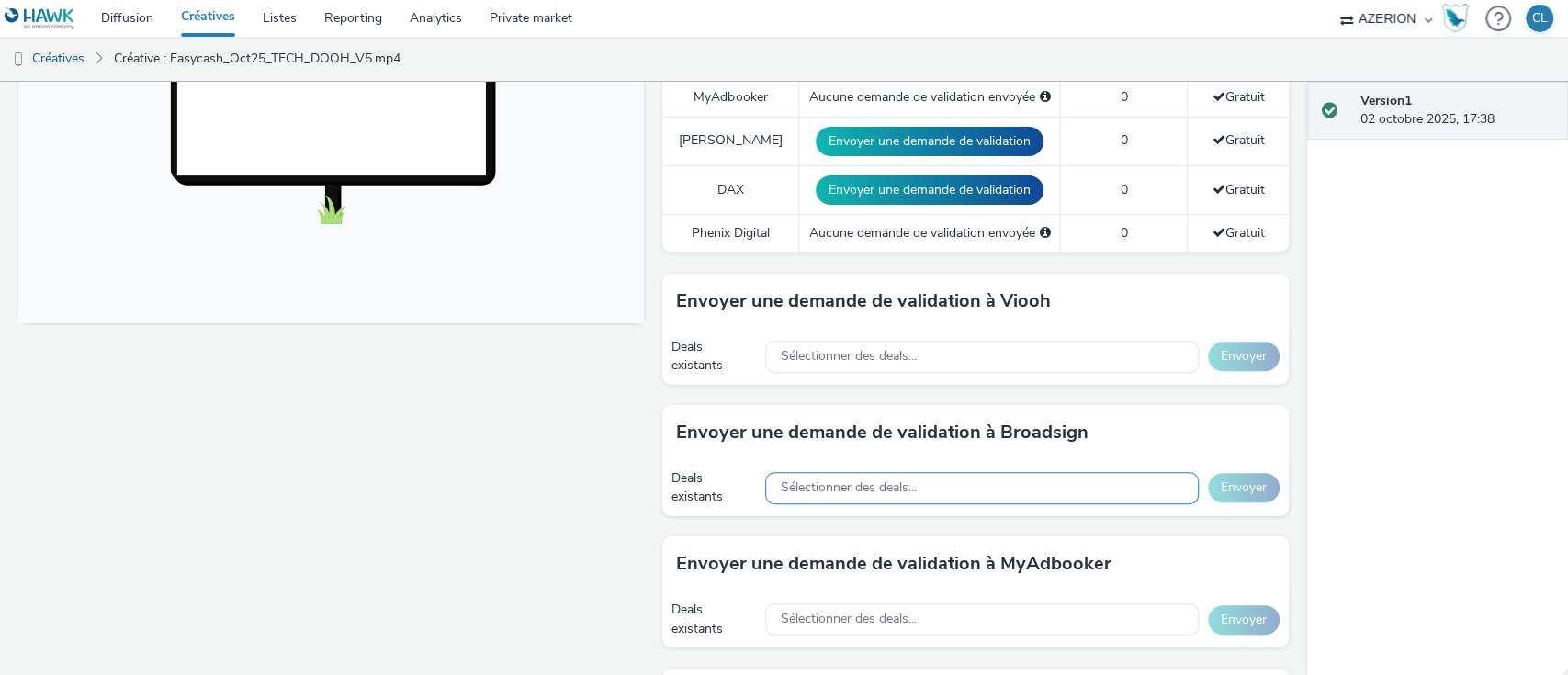
click at [853, 488] on span "Sélectionner des deals..." at bounding box center [848, 488] width 136 height 16
paste input "386ORTPHCY"
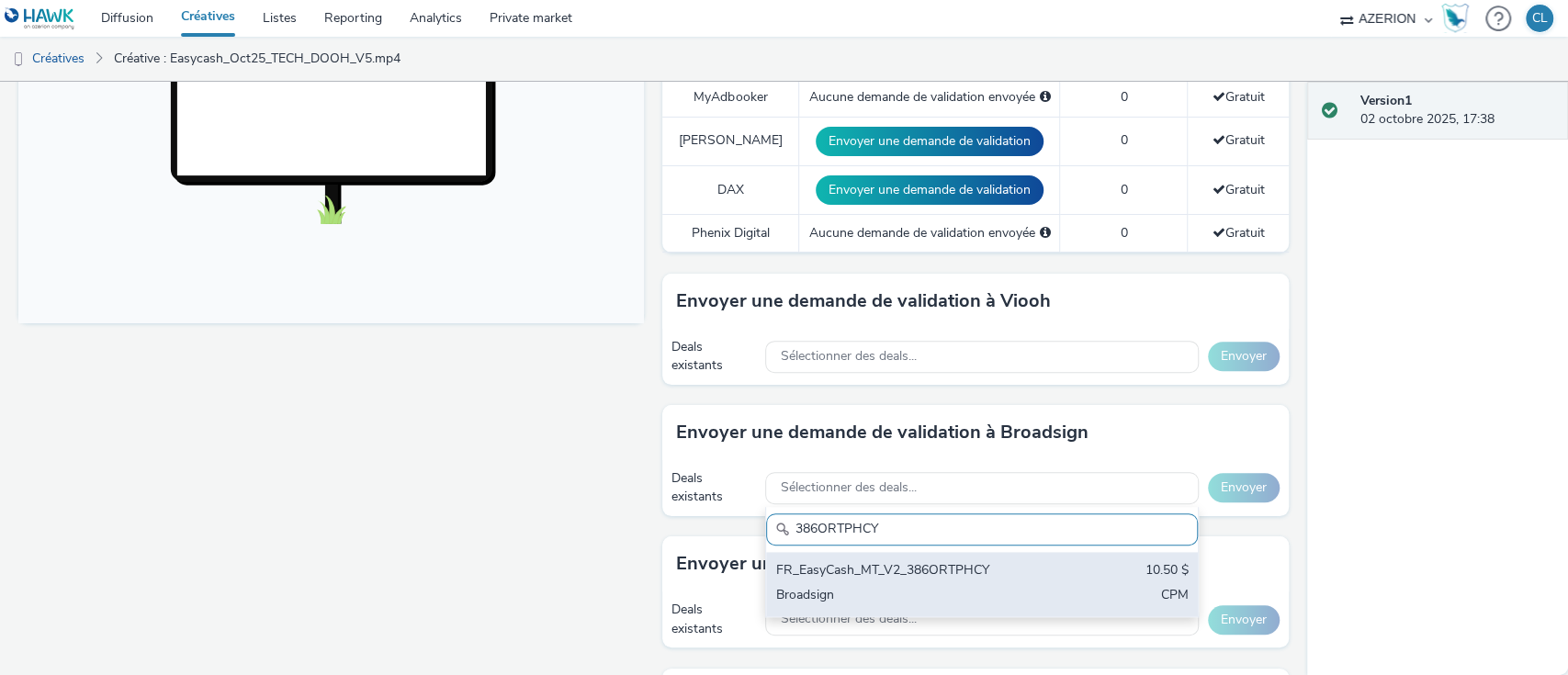
type input "386ORTPHCY"
click at [857, 570] on div "FR_EasyCash_MT_V2_386ORTPHCY" at bounding box center [911, 572] width 272 height 21
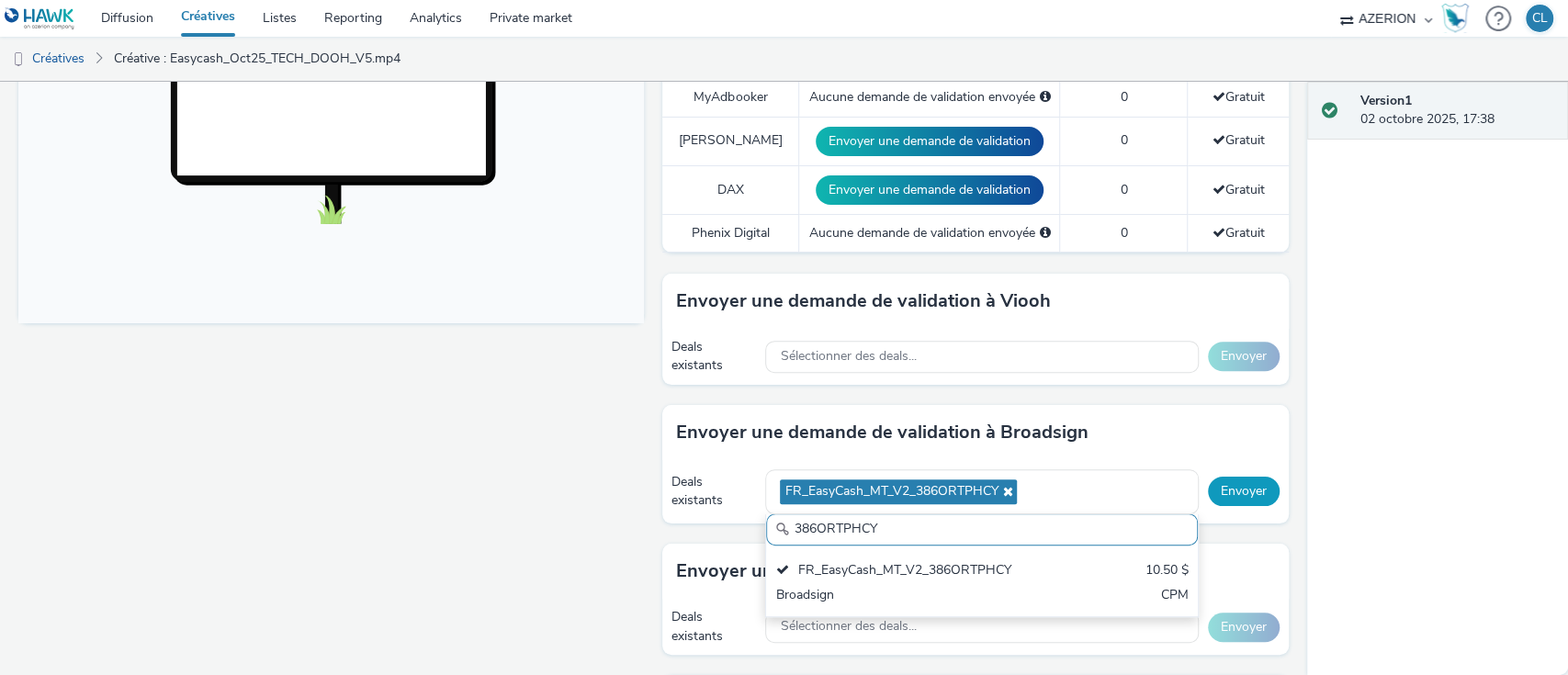
scroll to position [0, 0]
click at [1225, 488] on button "Envoyer" at bounding box center [1244, 492] width 72 height 30
